Goal: Task Accomplishment & Management: Manage account settings

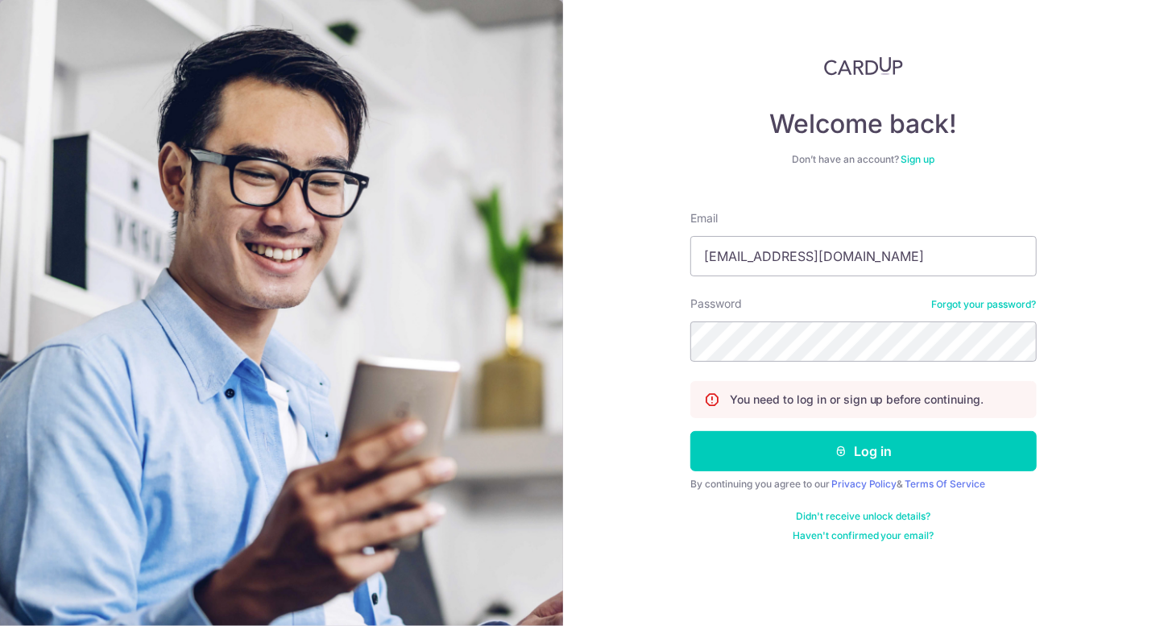
type input "[EMAIL_ADDRESS][DOMAIN_NAME]"
click at [690, 431] on button "Log in" at bounding box center [863, 451] width 346 height 40
